Goal: Task Accomplishment & Management: Manage account settings

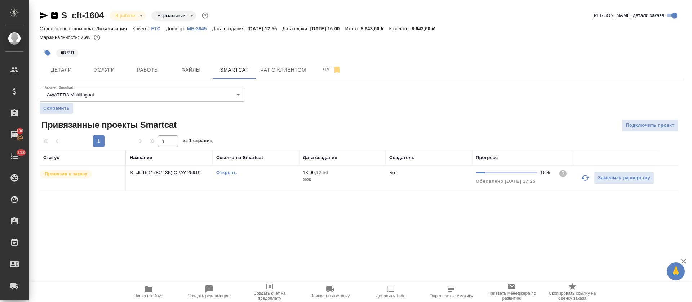
click at [225, 174] on link "Открыть" at bounding box center [226, 172] width 21 height 5
click at [580, 178] on button "button" at bounding box center [584, 177] width 17 height 17
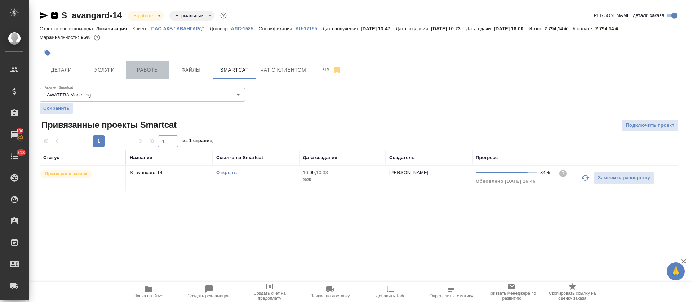
click at [158, 71] on span "Работы" at bounding box center [147, 70] width 35 height 9
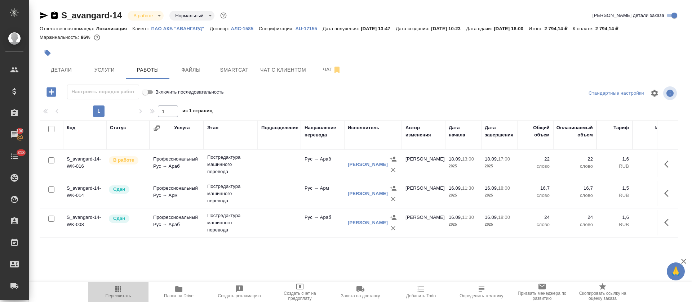
click at [129, 292] on span "Пересчитать" at bounding box center [118, 292] width 52 height 14
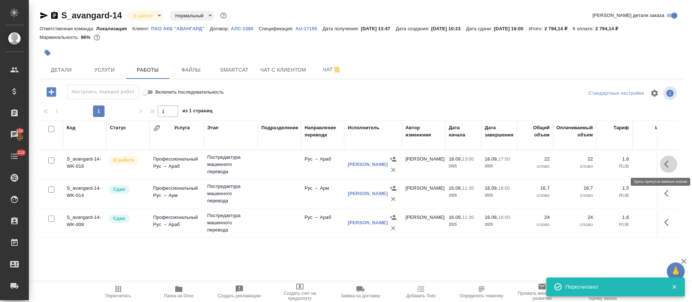
click at [667, 166] on icon "button" at bounding box center [668, 164] width 9 height 9
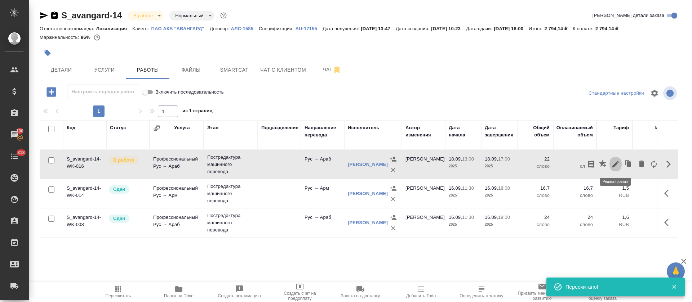
click at [613, 166] on icon "button" at bounding box center [615, 164] width 6 height 6
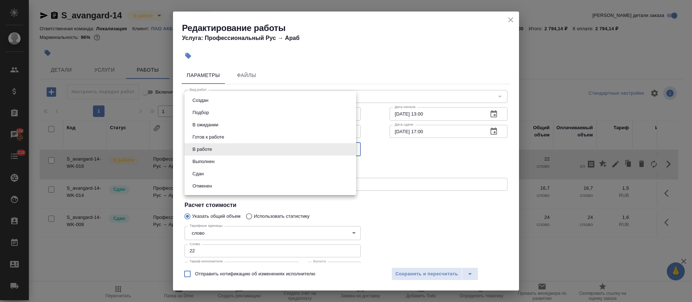
click at [284, 153] on body "🙏 .cls-1 fill:#fff; AWATERA Tretyakova Olga Клиенты Спецификации Заказы 100 Чат…" at bounding box center [346, 151] width 692 height 302
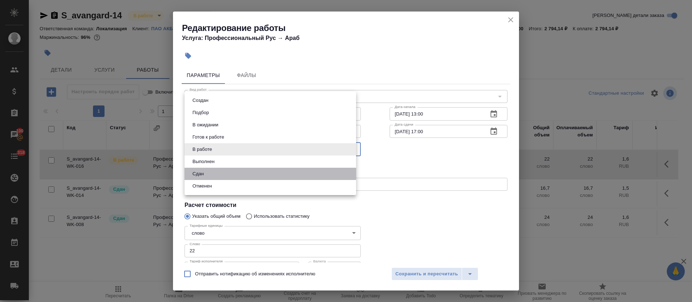
click at [286, 174] on li "Сдан" at bounding box center [269, 174] width 171 height 12
type input "closed"
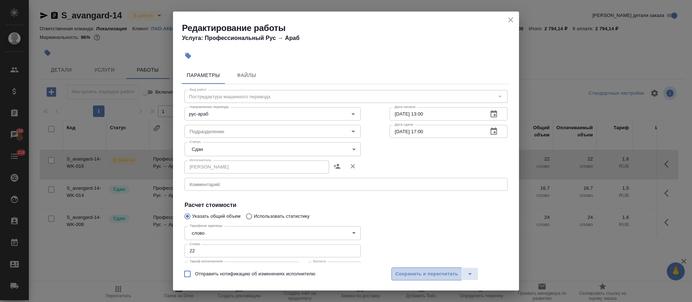
click at [428, 278] on button "Сохранить и пересчитать" at bounding box center [426, 274] width 71 height 13
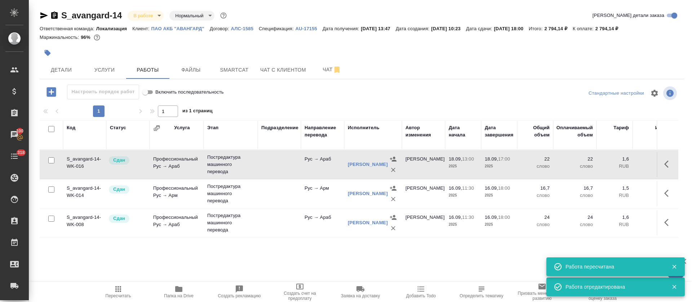
click at [177, 293] on icon "button" at bounding box center [178, 289] width 9 height 9
click at [141, 16] on body "🙏 .cls-1 fill:#fff; AWATERA Tretyakova Olga Клиенты Спецификации Заказы 100 Чат…" at bounding box center [346, 151] width 692 height 302
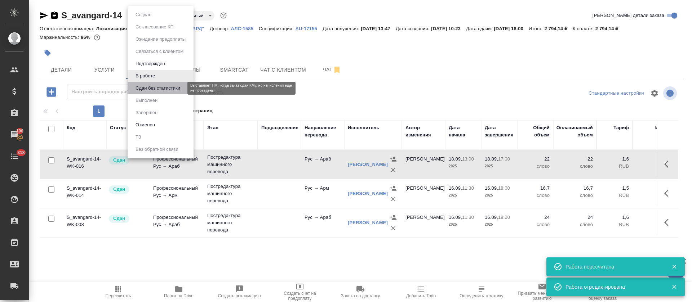
click at [151, 87] on button "Сдан без статистики" at bounding box center [157, 88] width 49 height 8
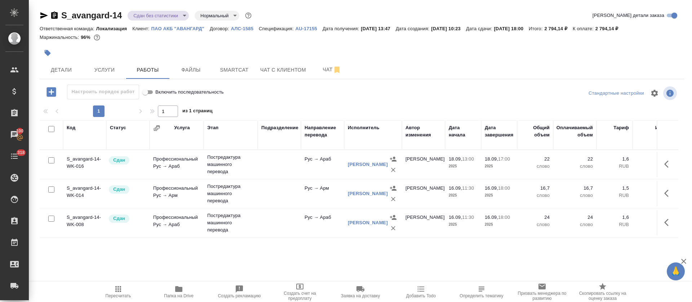
click at [148, 14] on body "🙏 .cls-1 fill:#fff; AWATERA Tretyakova Olga Клиенты Спецификации Заказы 100 Чат…" at bounding box center [346, 151] width 692 height 302
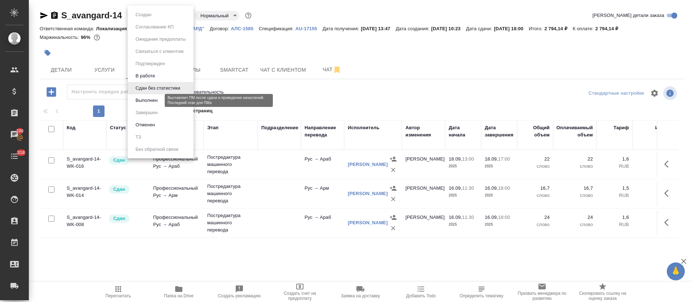
click at [143, 100] on button "Выполнен" at bounding box center [146, 101] width 26 height 8
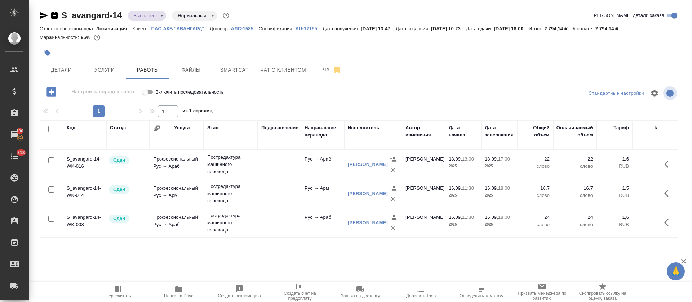
click at [43, 16] on icon "button" at bounding box center [44, 15] width 8 height 6
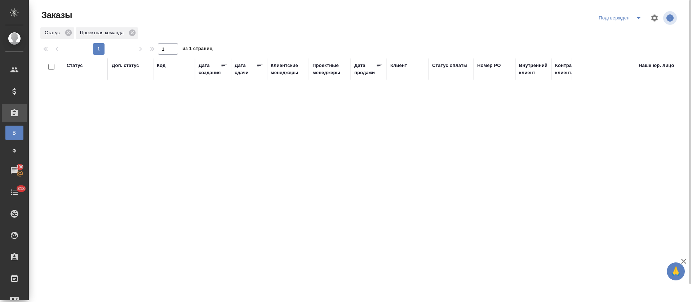
click at [637, 17] on icon "split button" at bounding box center [638, 18] width 9 height 9
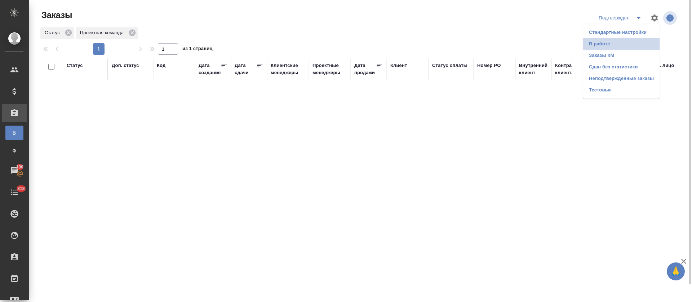
click at [609, 45] on li "В работе" at bounding box center [621, 44] width 76 height 12
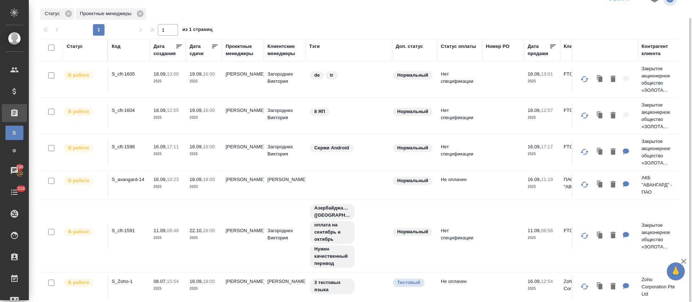
scroll to position [12, 0]
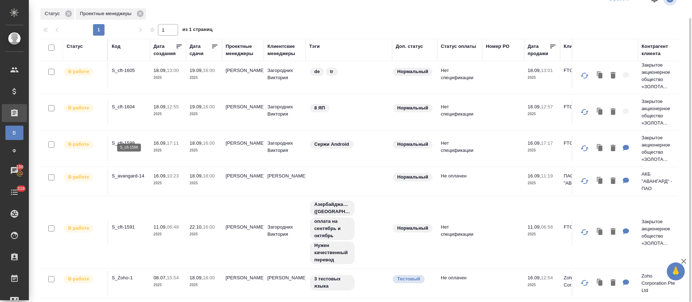
click at [129, 140] on p "S_cft-1598" at bounding box center [129, 143] width 35 height 7
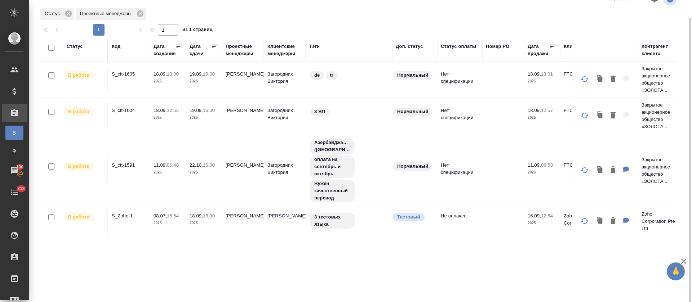
scroll to position [0, 0]
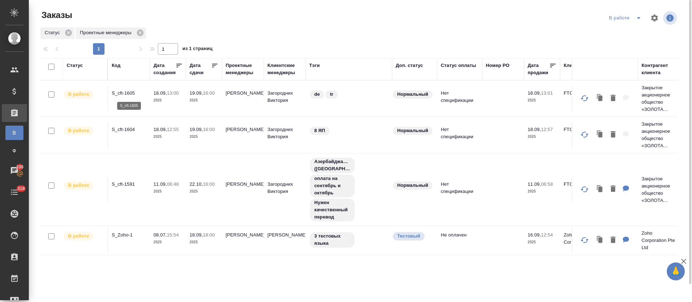
click at [131, 93] on p "S_cft-1605" at bounding box center [129, 93] width 35 height 7
click at [634, 21] on icon "split button" at bounding box center [638, 18] width 9 height 9
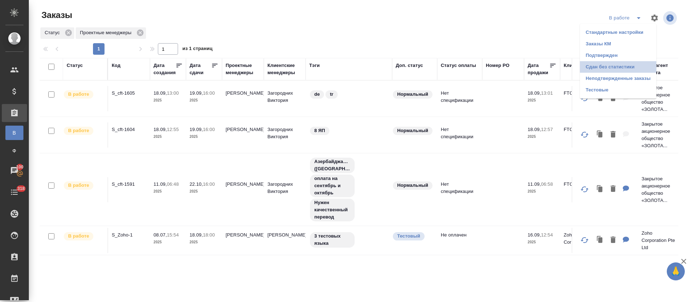
click at [617, 67] on li "Сдан без статистики" at bounding box center [618, 67] width 76 height 12
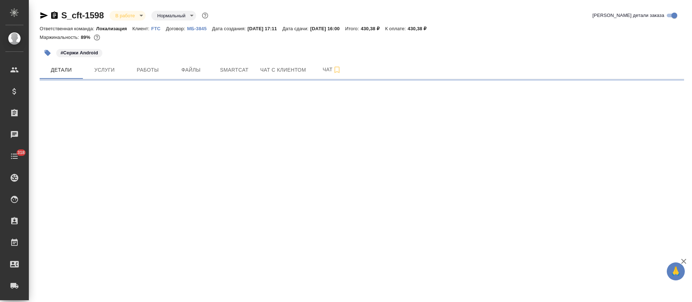
select select "RU"
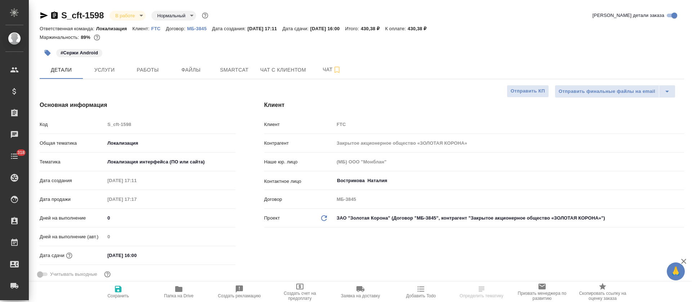
type textarea "x"
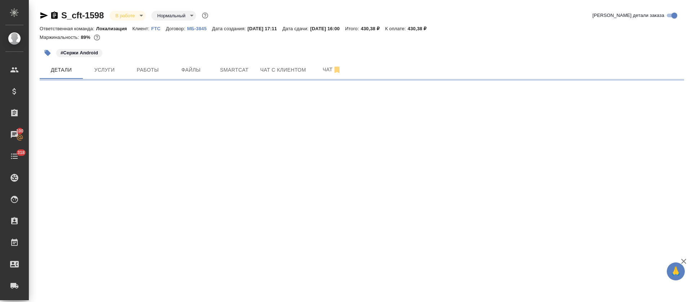
select select "RU"
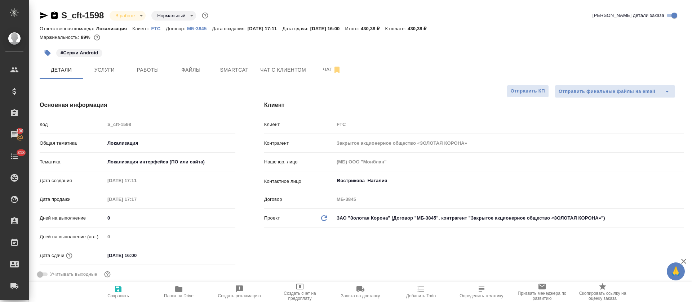
type textarea "x"
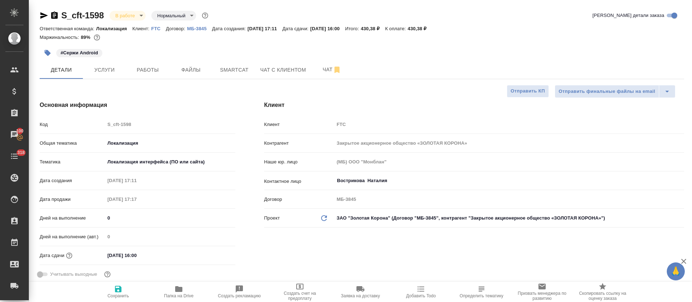
type textarea "x"
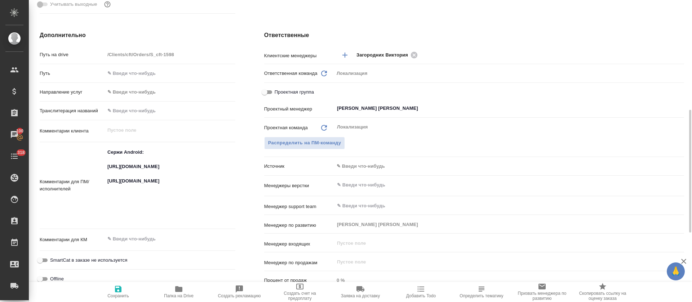
scroll to position [324, 0]
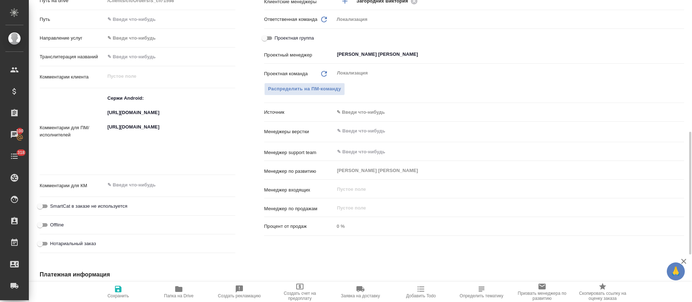
type textarea "x"
click at [144, 117] on textarea "Сержи Android: https://smartcat.com/projects/64c78566-ebcf-4faf-9644-26ca342ce6…" at bounding box center [170, 130] width 130 height 77
click at [144, 117] on textarea "Сержи Android: https://smartcat.com/projects/64c78566-ebcf-4faf-9644-26ca342ce6…" at bounding box center [170, 131] width 130 height 77
type textarea "x"
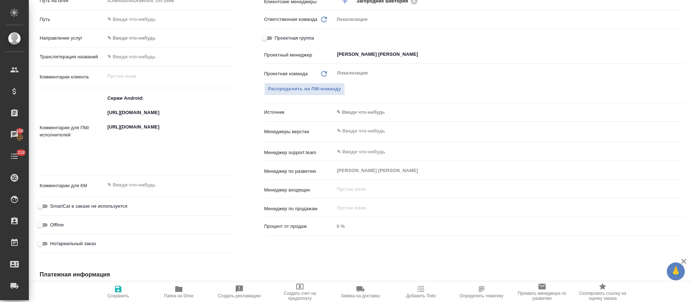
type textarea "x"
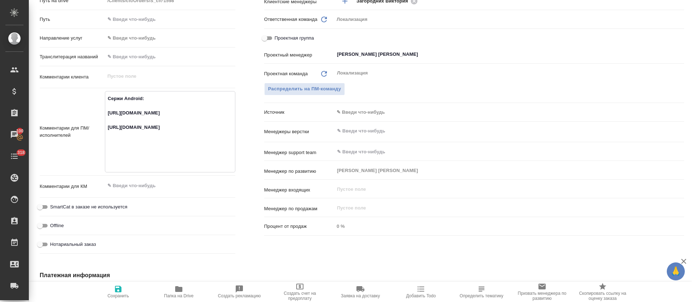
click at [119, 172] on div "Комментарии для ПМ/исполнителей Сержи Android: https://smartcat.com/projects/64…" at bounding box center [138, 135] width 196 height 88
type textarea "x"
click at [121, 157] on textarea "Сержи Android: https://smartcat.com/projects/64c78566-ebcf-4faf-9644-26ca342ce6…" at bounding box center [170, 130] width 130 height 77
click at [121, 157] on textarea "Сержи Android: https://smartcat.com/projects/64c78566-ebcf-4faf-9644-26ca342ce6…" at bounding box center [170, 131] width 130 height 77
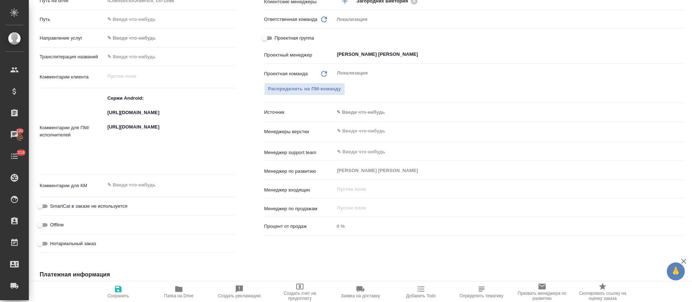
type textarea "x"
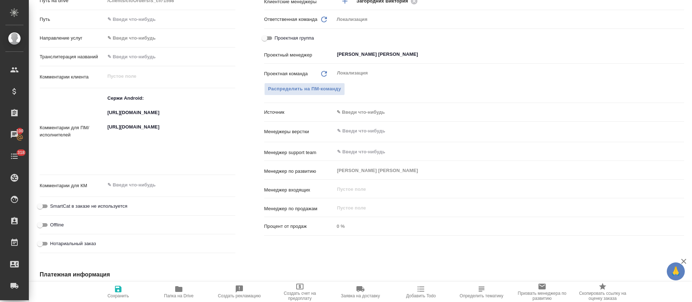
type textarea "x"
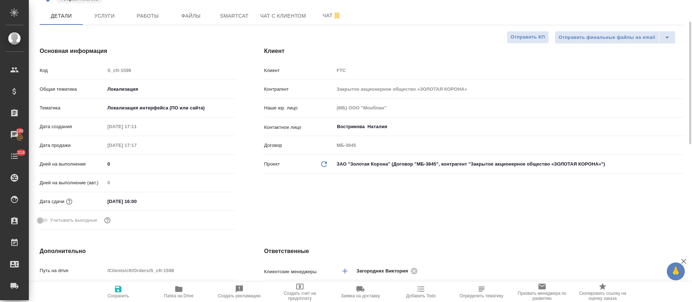
scroll to position [0, 0]
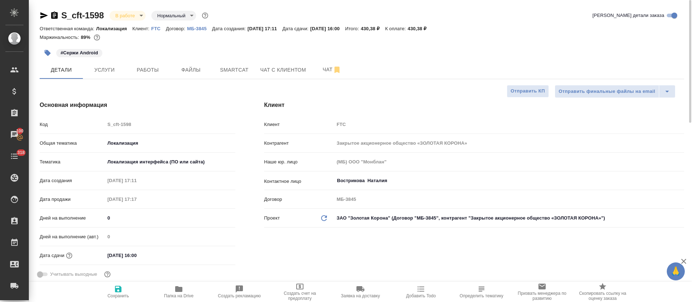
type textarea "x"
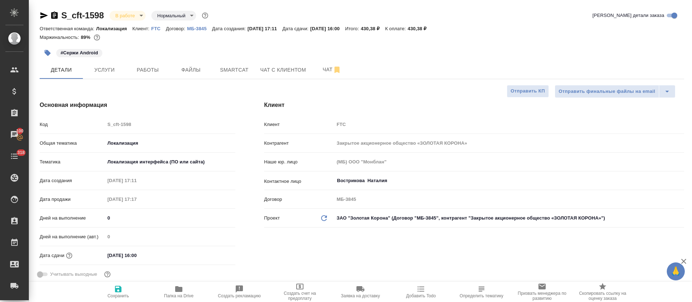
type textarea "x"
drag, startPoint x: 104, startPoint y: 10, endPoint x: 63, endPoint y: 19, distance: 41.8
click at [63, 19] on div "S_cft-1598 В работе inProgress Нормальный normal" at bounding box center [125, 16] width 170 height 12
copy link "S_cft-1598"
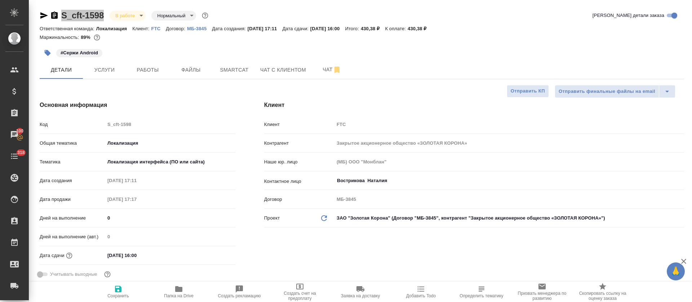
type textarea "x"
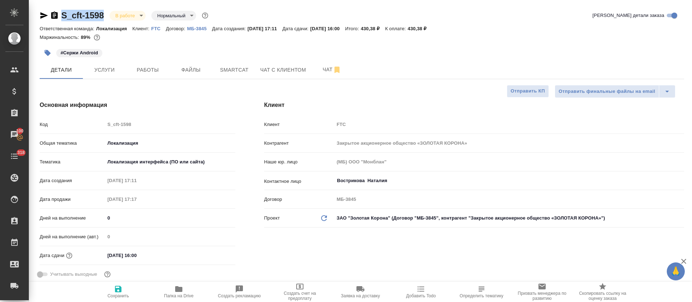
type textarea "x"
click at [131, 64] on button "Работы" at bounding box center [147, 70] width 43 height 18
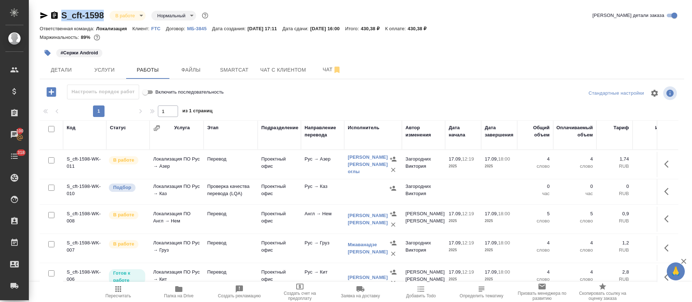
click at [664, 192] on icon "button" at bounding box center [668, 191] width 9 height 9
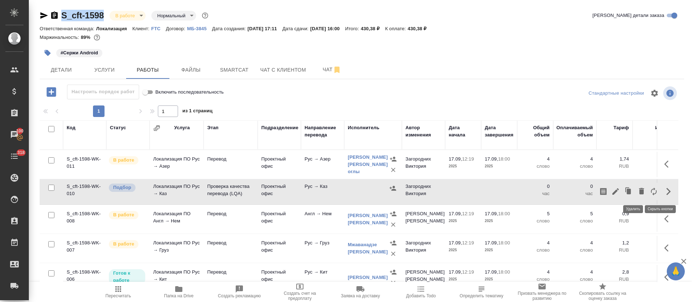
click at [637, 195] on icon "button" at bounding box center [641, 191] width 9 height 9
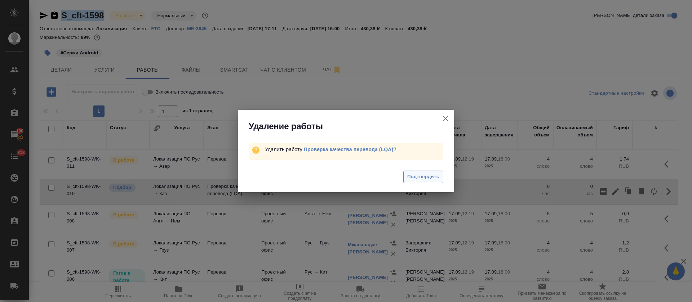
click at [423, 179] on span "Подтвердить" at bounding box center [423, 177] width 32 height 8
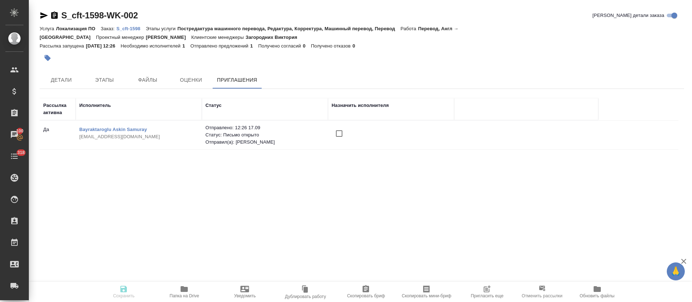
click at [338, 126] on input "checkbox" at bounding box center [338, 133] width 15 height 15
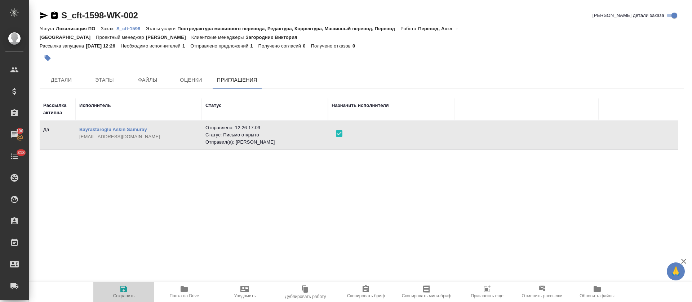
click at [125, 290] on icon "button" at bounding box center [123, 289] width 9 height 9
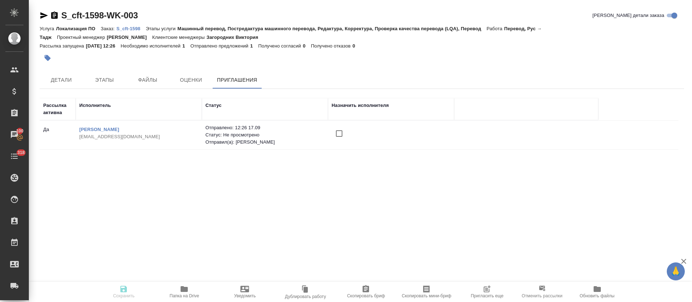
click at [340, 133] on input "checkbox" at bounding box center [338, 133] width 15 height 15
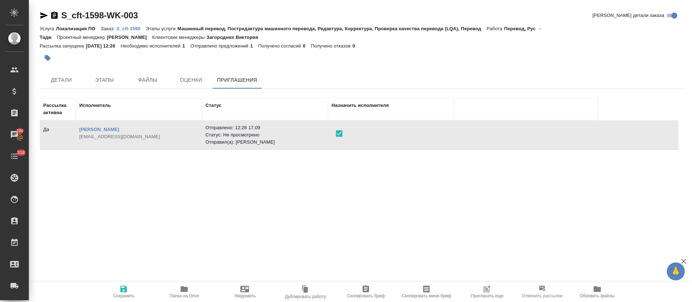
click at [129, 287] on span "Сохранить" at bounding box center [124, 292] width 52 height 14
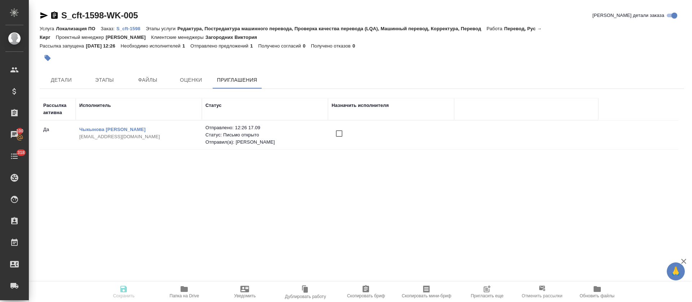
click at [331, 131] on td at bounding box center [391, 134] width 126 height 25
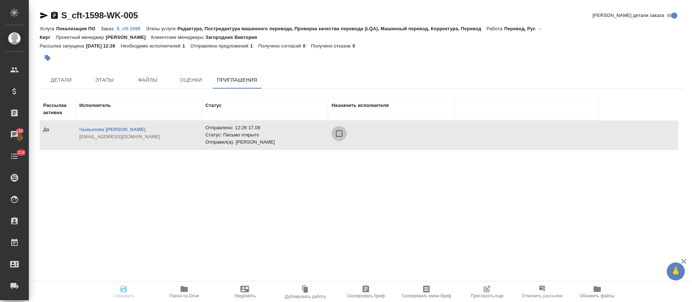
click at [344, 130] on input "checkbox" at bounding box center [338, 133] width 15 height 15
click at [124, 294] on span "Сохранить" at bounding box center [124, 296] width 22 height 5
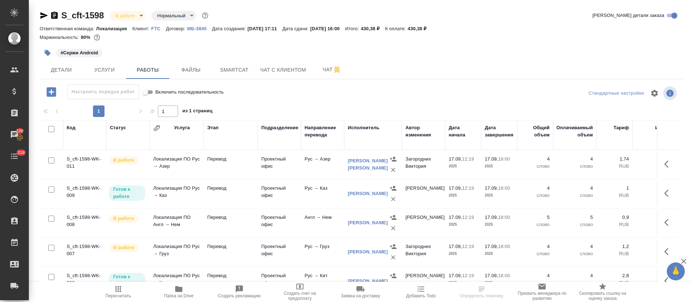
click at [49, 132] on input "checkbox" at bounding box center [51, 129] width 6 height 6
checkbox input "true"
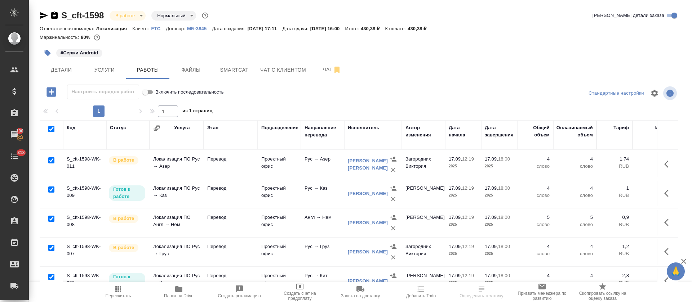
checkbox input "true"
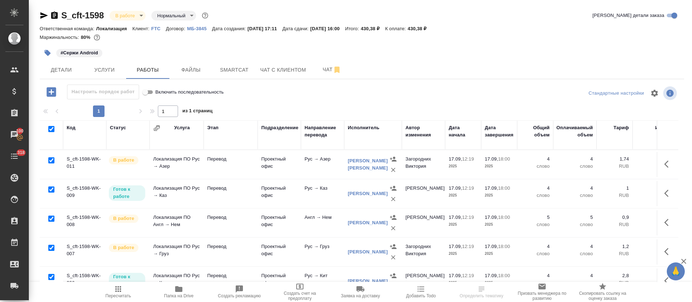
checkbox input "true"
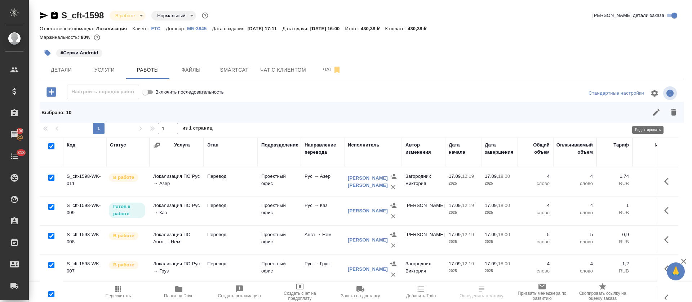
click at [652, 116] on icon "button" at bounding box center [656, 112] width 9 height 9
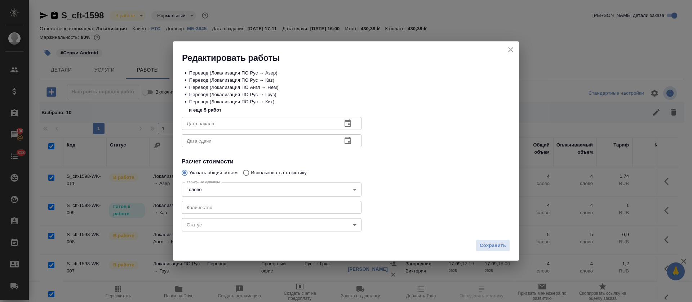
click at [222, 224] on body "🙏 .cls-1 fill:#fff; AWATERA Tretyakova Olga Клиенты Спецификации Заказы 100 Чат…" at bounding box center [346, 151] width 692 height 302
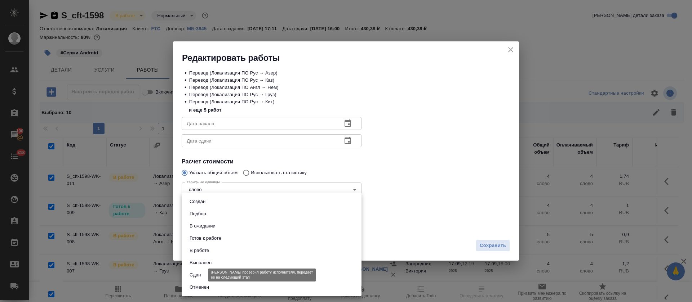
click at [193, 277] on button "Сдан" at bounding box center [194, 275] width 15 height 8
type input "closed"
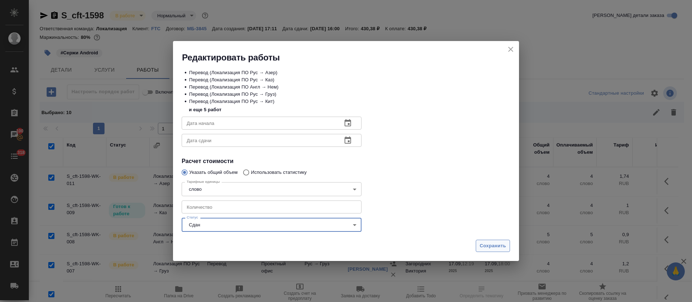
click at [492, 246] on span "Сохранить" at bounding box center [492, 246] width 26 height 8
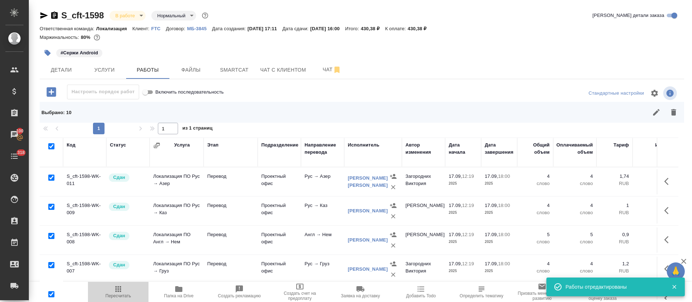
click at [120, 294] on span "Пересчитать" at bounding box center [119, 296] width 26 height 5
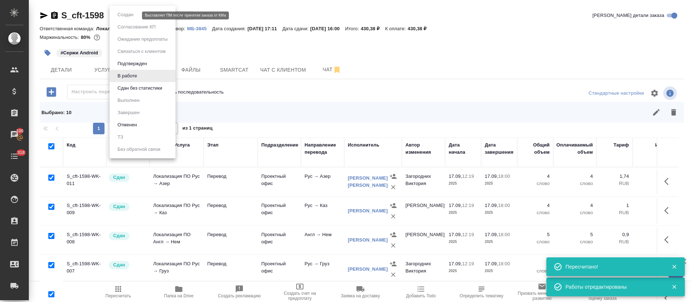
click at [136, 15] on body "🙏 .cls-1 fill:#fff; AWATERA Tretyakova Olga Клиенты Спецификации Заказы 100 Чат…" at bounding box center [346, 151] width 692 height 302
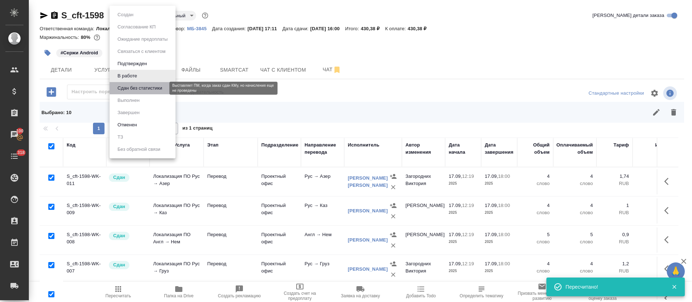
click at [135, 89] on button "Сдан без статистики" at bounding box center [139, 88] width 49 height 8
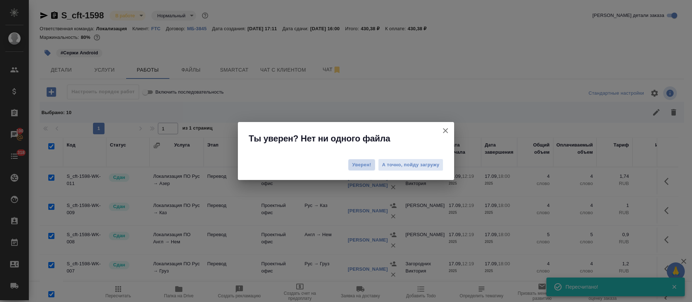
click at [366, 167] on span "Уверен!" at bounding box center [361, 164] width 19 height 7
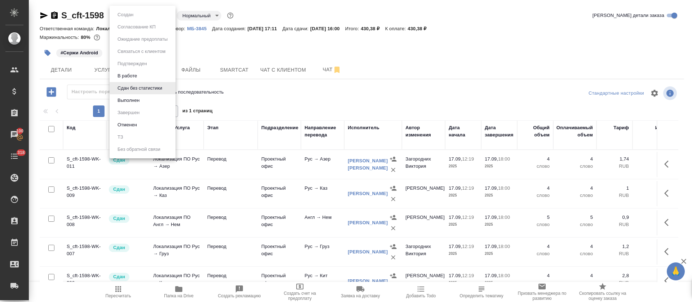
click at [167, 14] on body "🙏 .cls-1 fill:#fff; AWATERA Tretyakova Olga Клиенты Спецификации Заказы 100 Чат…" at bounding box center [346, 151] width 692 height 302
click at [133, 104] on button "Выполнен" at bounding box center [128, 101] width 26 height 8
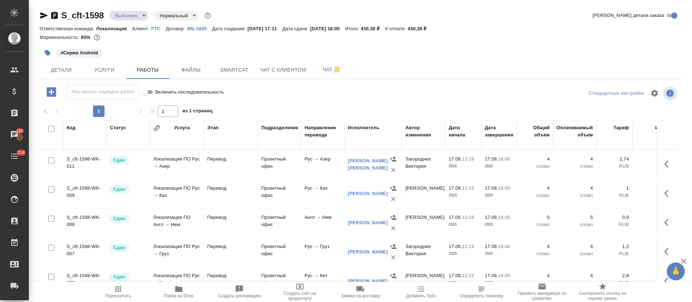
click at [43, 17] on icon "button" at bounding box center [44, 15] width 8 height 6
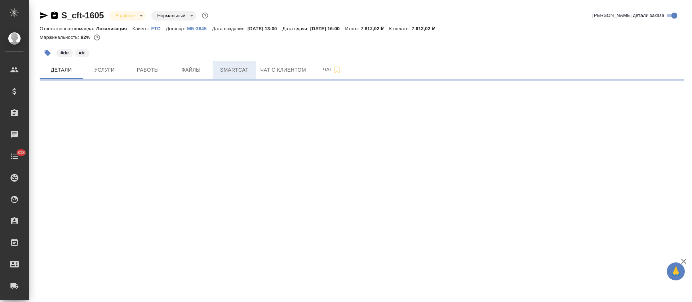
click at [243, 63] on button "Smartcat" at bounding box center [234, 70] width 43 height 18
select select "RU"
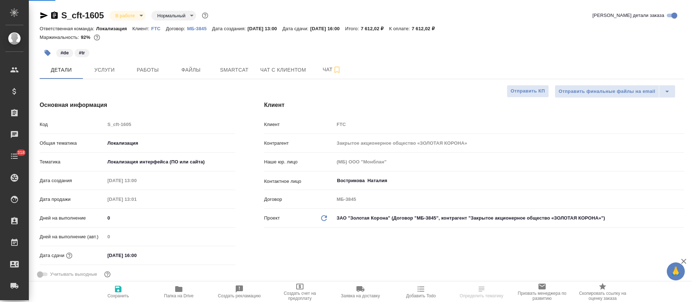
type textarea "x"
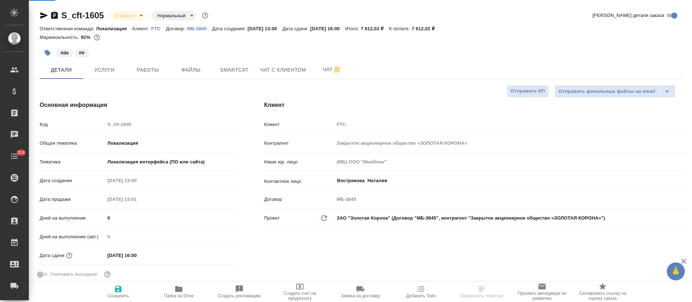
type textarea "x"
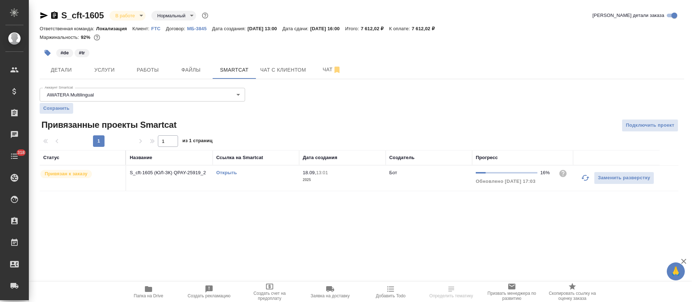
click at [580, 179] on button "button" at bounding box center [584, 177] width 17 height 17
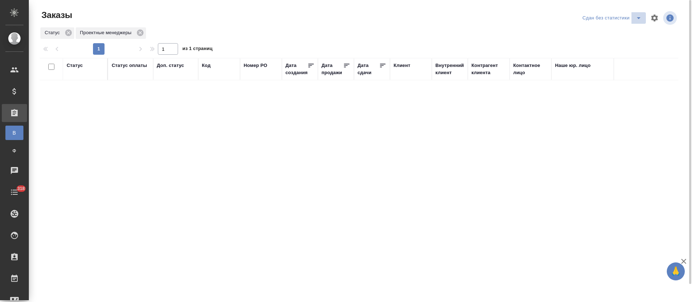
click at [636, 20] on icon "split button" at bounding box center [638, 18] width 9 height 9
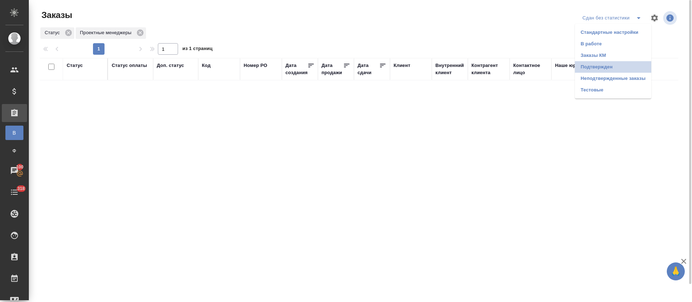
click at [625, 67] on li "Подтвержден" at bounding box center [613, 67] width 76 height 12
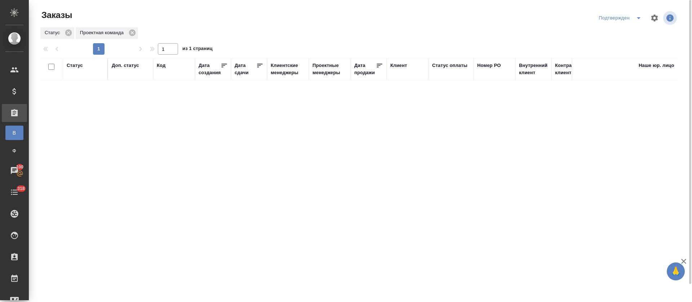
click at [382, 210] on div "Статус Доп. статус Код Дата создания Дата сдачи Клиентские менеджеры Проектные …" at bounding box center [359, 187] width 638 height 259
click at [286, 24] on div at bounding box center [361, 17] width 215 height 17
